Goal: Information Seeking & Learning: Learn about a topic

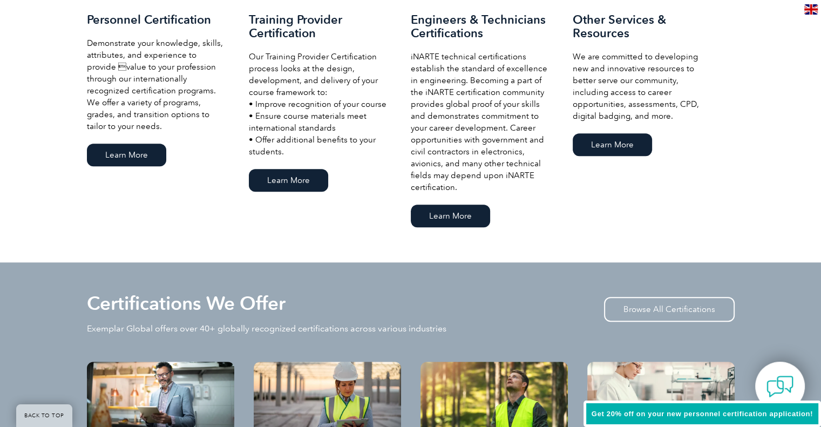
scroll to position [1080, 0]
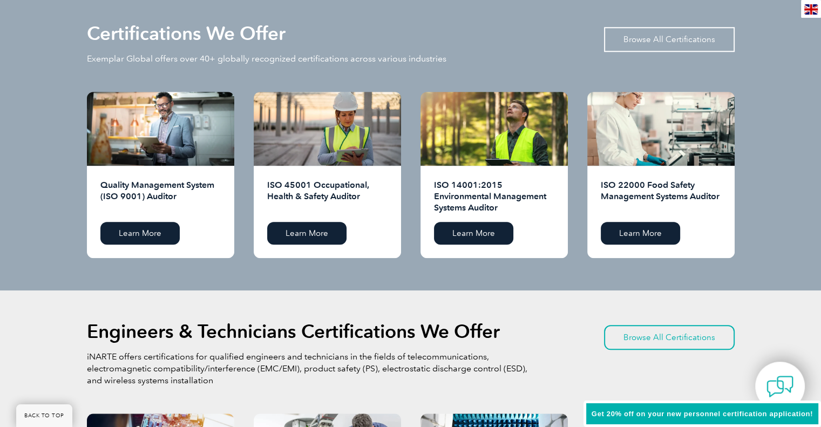
click at [624, 28] on link "Browse All Certifications" at bounding box center [669, 39] width 131 height 25
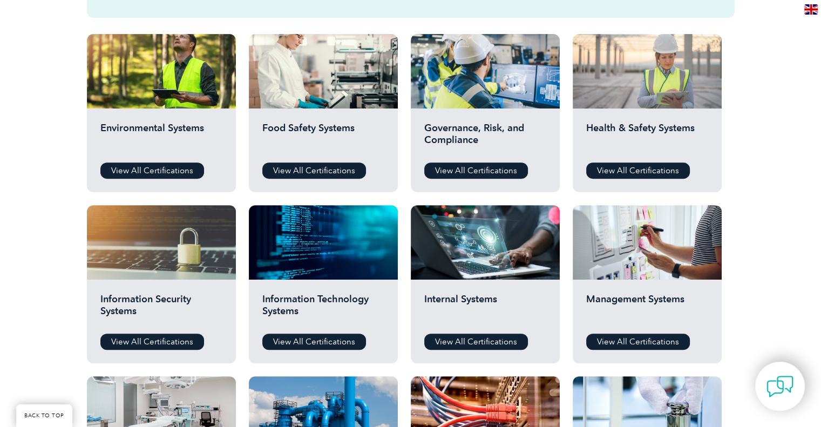
scroll to position [270, 0]
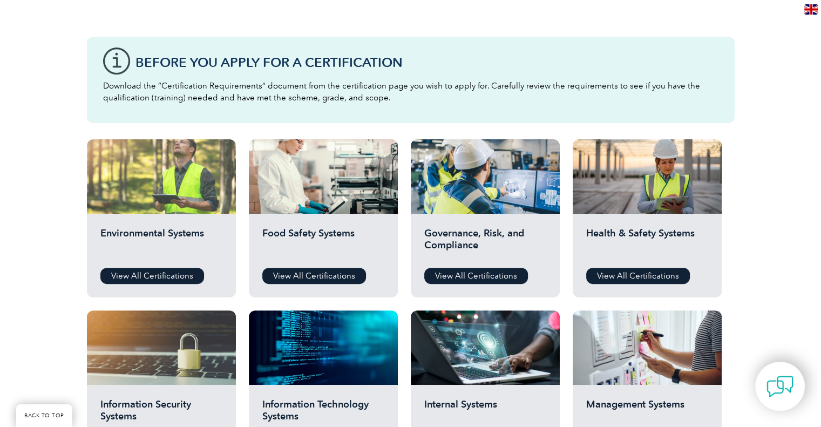
click at [202, 171] on div at bounding box center [161, 176] width 149 height 74
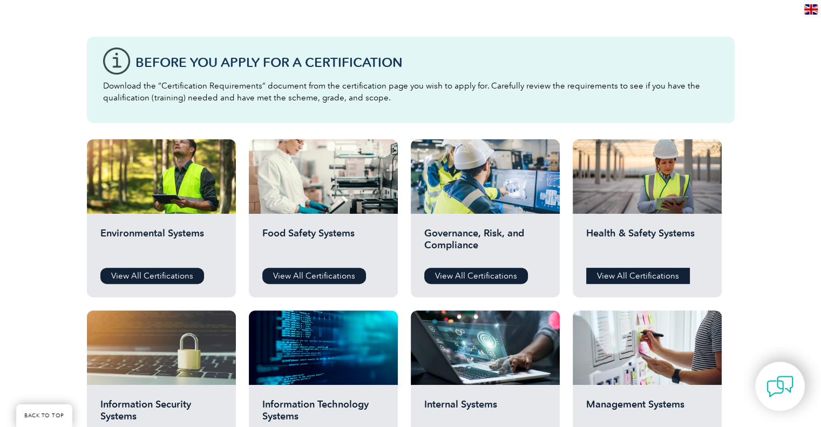
click at [623, 272] on link "View All Certifications" at bounding box center [638, 276] width 104 height 16
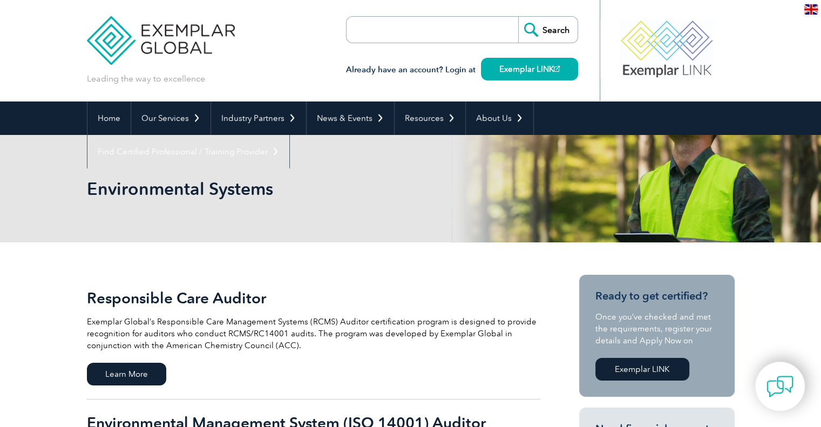
scroll to position [270, 0]
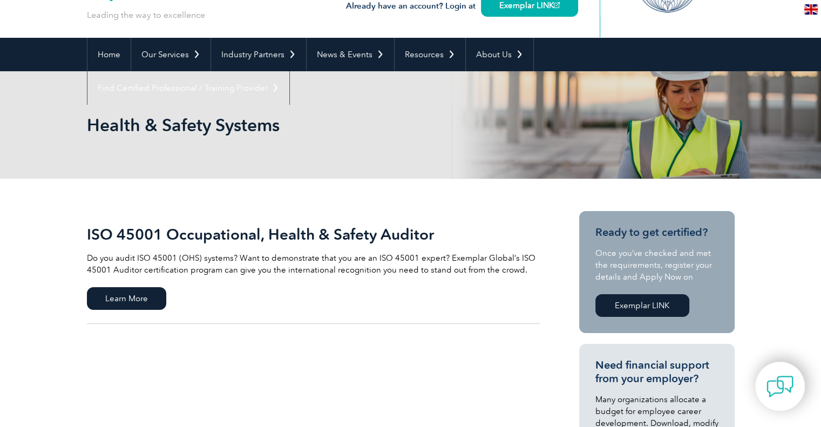
scroll to position [270, 0]
